Goal: Navigation & Orientation: Find specific page/section

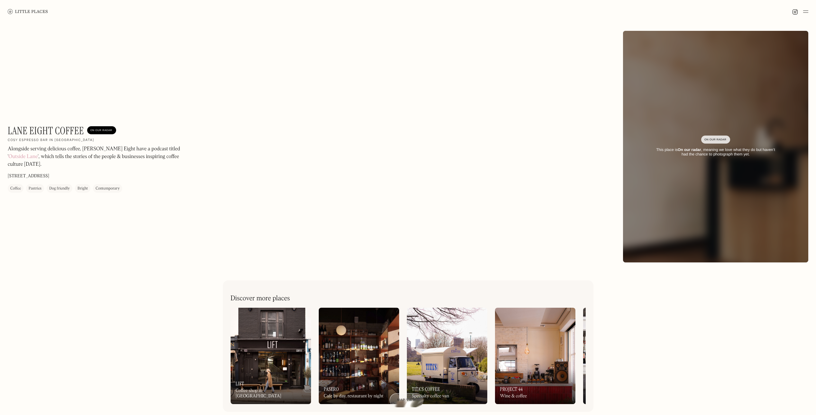
click at [714, 146] on div "On Our Radar This place is On our radar , meaning we love what they do but have…" at bounding box center [715, 147] width 185 height 40
click at [288, 346] on img at bounding box center [271, 356] width 80 height 96
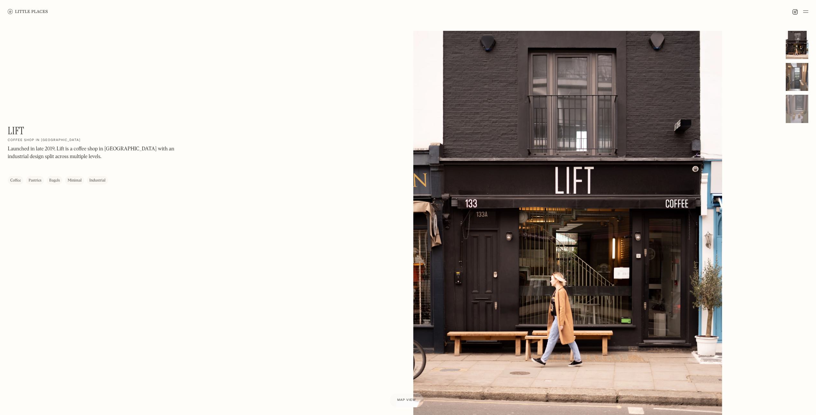
click at [804, 70] on div at bounding box center [796, 77] width 23 height 28
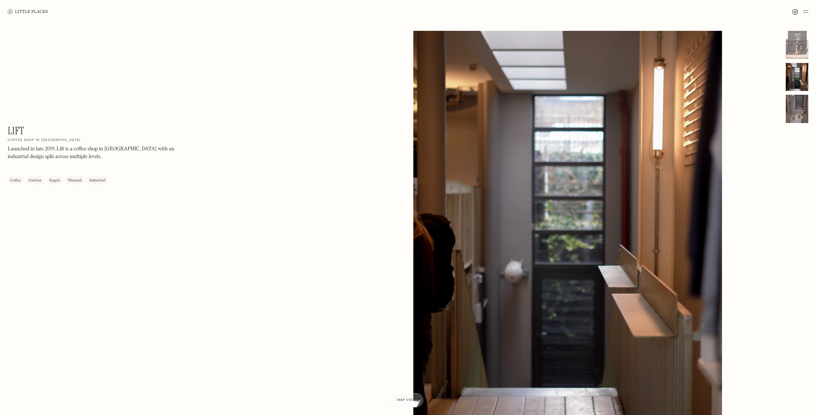
click at [803, 103] on div at bounding box center [796, 109] width 23 height 28
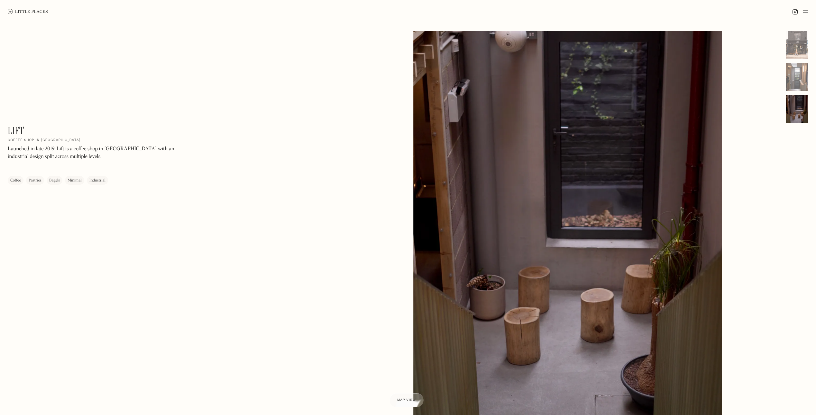
click at [803, 103] on div at bounding box center [796, 109] width 23 height 28
click at [794, 42] on div at bounding box center [796, 45] width 23 height 28
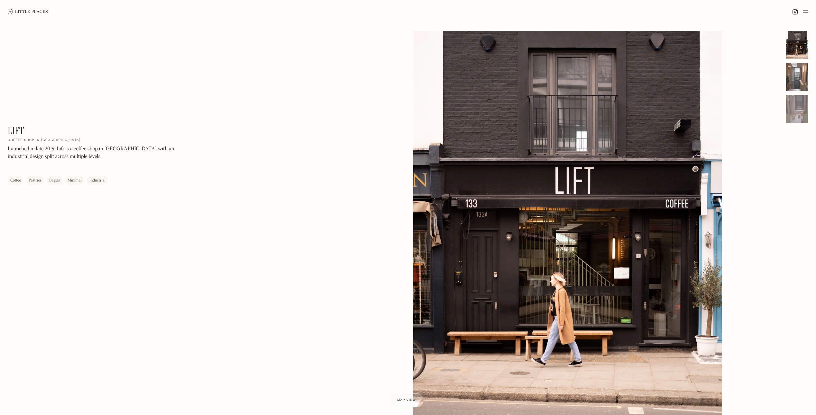
click at [801, 76] on div at bounding box center [796, 77] width 23 height 28
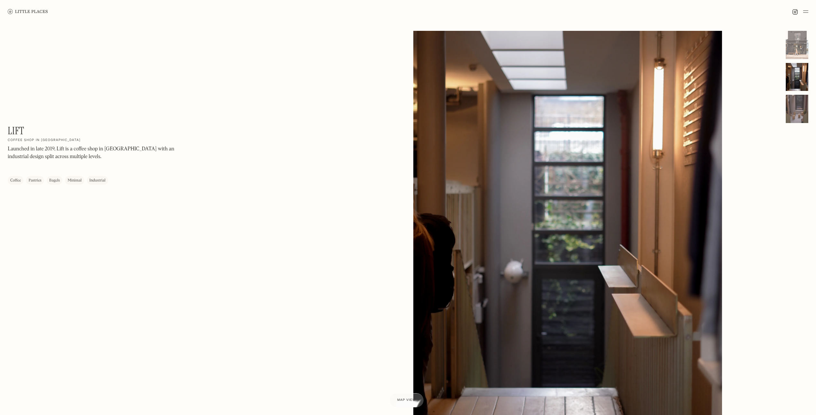
click at [796, 107] on div at bounding box center [796, 109] width 23 height 28
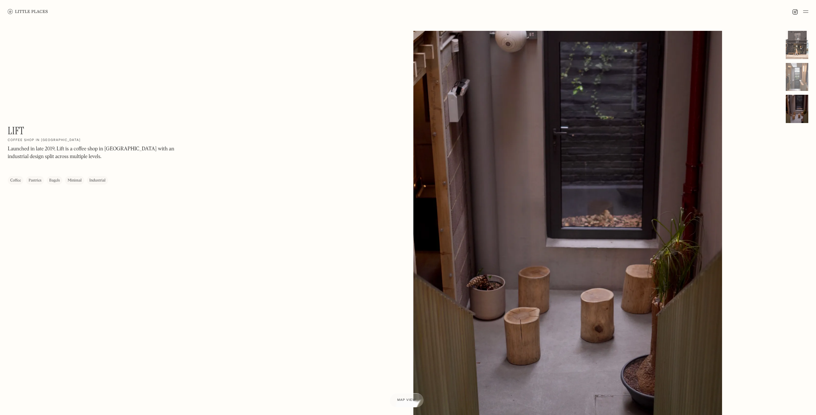
click at [800, 33] on div at bounding box center [796, 45] width 23 height 28
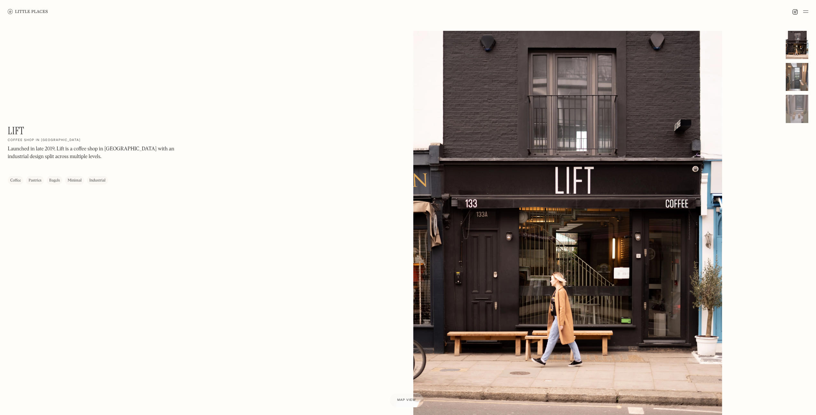
click at [799, 68] on div at bounding box center [796, 77] width 23 height 28
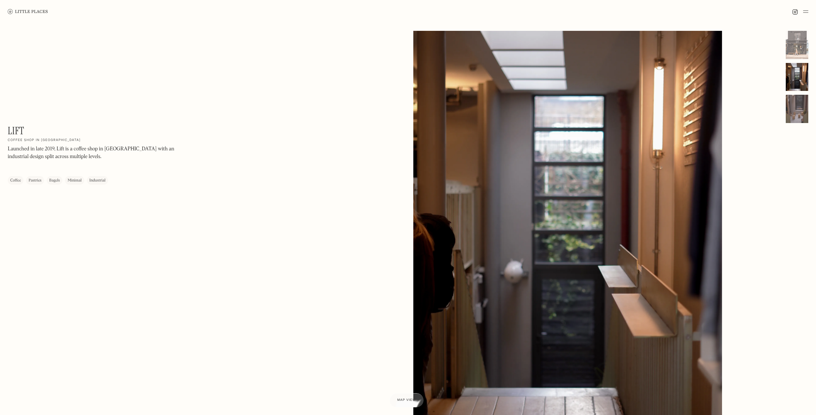
click at [803, 108] on div at bounding box center [796, 109] width 23 height 28
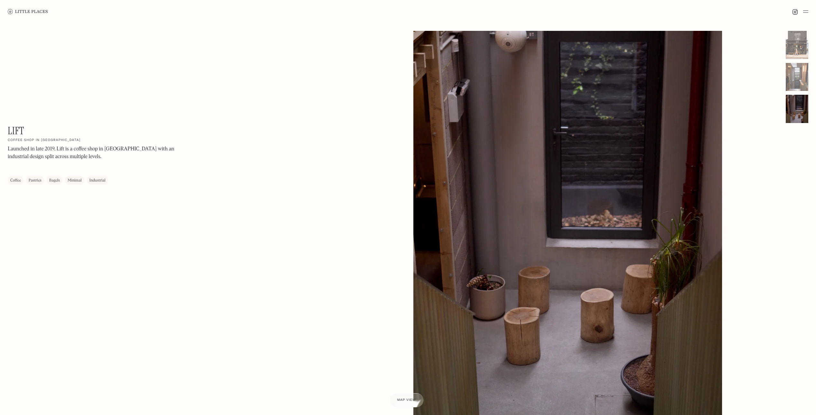
click at [77, 161] on div "Launched in late 2019, Lift is a coffee shop in [GEOGRAPHIC_DATA] with an indus…" at bounding box center [95, 160] width 174 height 30
click at [795, 45] on div at bounding box center [796, 45] width 23 height 28
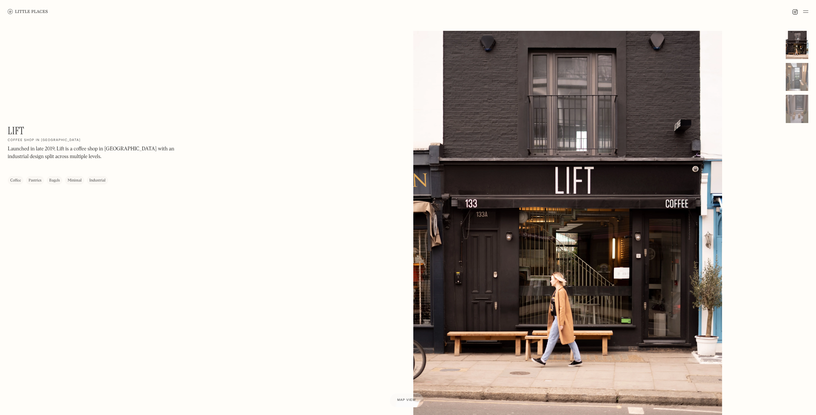
click at [568, 186] on div at bounding box center [567, 224] width 309 height 386
